Goal: Find specific page/section: Find specific page/section

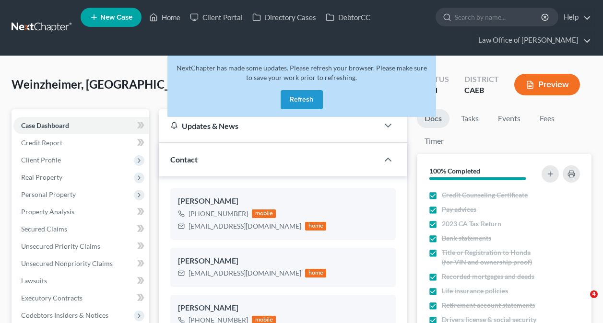
select select "6"
select select "0"
click at [318, 94] on button "Refresh" at bounding box center [301, 99] width 42 height 19
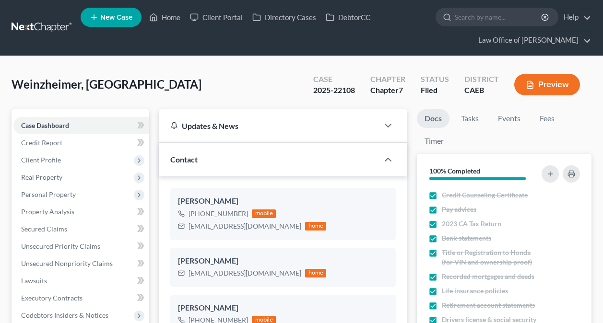
select select "6"
select select "0"
click at [168, 18] on link "Home" at bounding box center [164, 17] width 41 height 17
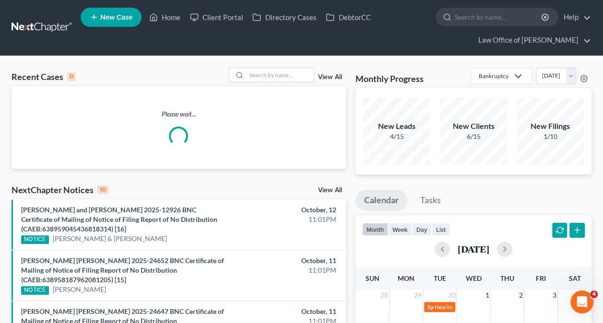
click at [272, 78] on input "search" at bounding box center [279, 75] width 67 height 14
paste input "Alejandra Sanchez -"
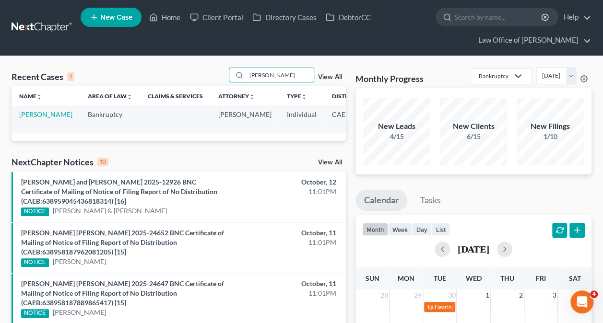
type input "Alejandra Sanchez"
click at [27, 128] on td "Sanchez, Alejandra" at bounding box center [46, 118] width 69 height 27
click at [31, 118] on link "Sanchez, Alejandra" at bounding box center [45, 114] width 53 height 8
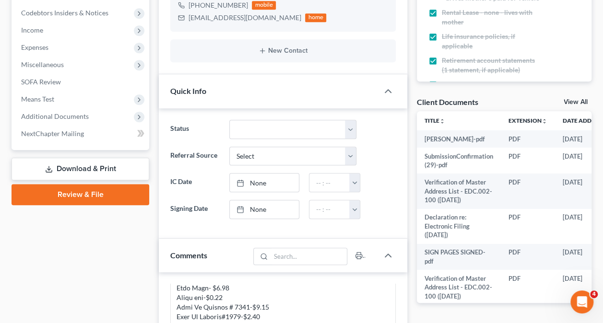
scroll to position [316, 0]
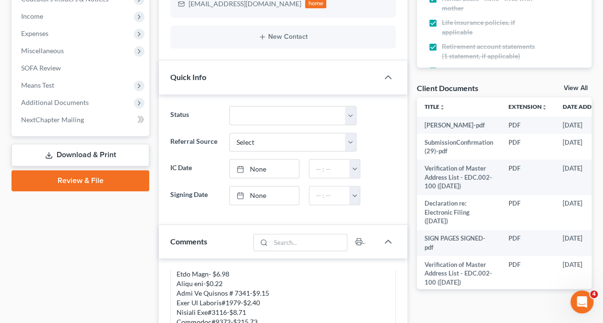
click at [58, 102] on span "Additional Documents" at bounding box center [55, 102] width 68 height 8
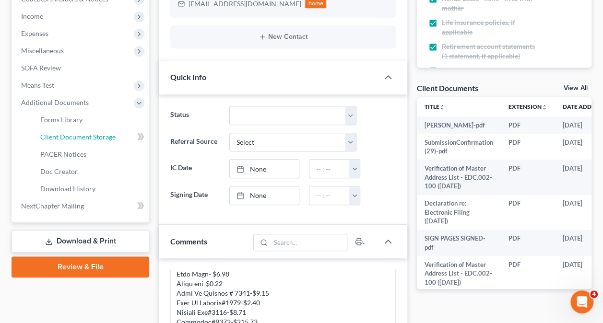
click at [78, 133] on span "Client Document Storage" at bounding box center [77, 137] width 75 height 8
